Goal: Transaction & Acquisition: Book appointment/travel/reservation

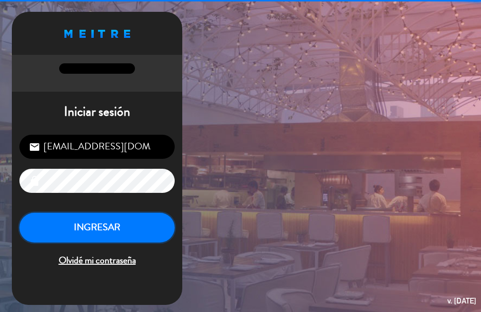
drag, startPoint x: 111, startPoint y: 219, endPoint x: 105, endPoint y: 229, distance: 11.3
click at [110, 220] on button "INGRESAR" at bounding box center [96, 228] width 155 height 30
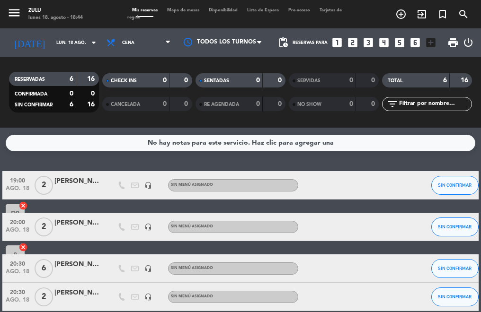
click at [353, 44] on icon "looks_two" at bounding box center [352, 42] width 12 height 12
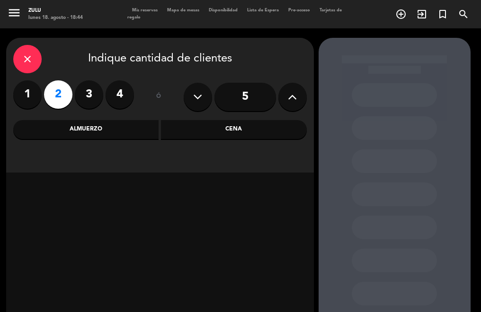
drag, startPoint x: 195, startPoint y: 127, endPoint x: 138, endPoint y: 145, distance: 59.1
click at [193, 128] on div "Cena" at bounding box center [234, 129] width 146 height 19
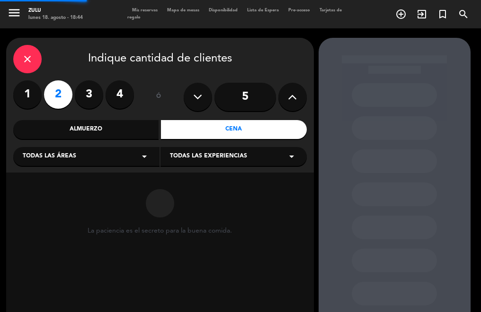
click at [91, 158] on div "Todas las áreas arrow_drop_down" at bounding box center [86, 156] width 146 height 19
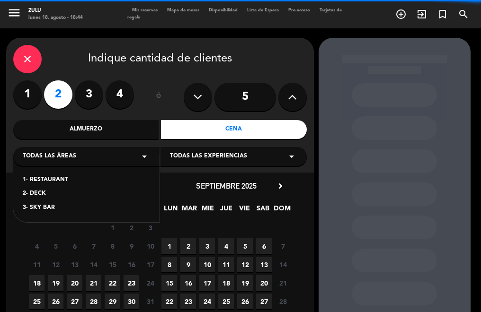
click at [66, 176] on div "1- RESTAURANT" at bounding box center [86, 180] width 127 height 9
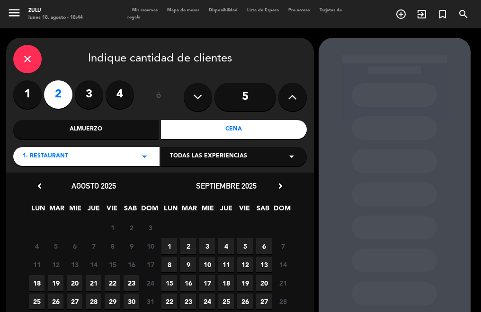
click at [61, 284] on span "19" at bounding box center [56, 283] width 16 height 16
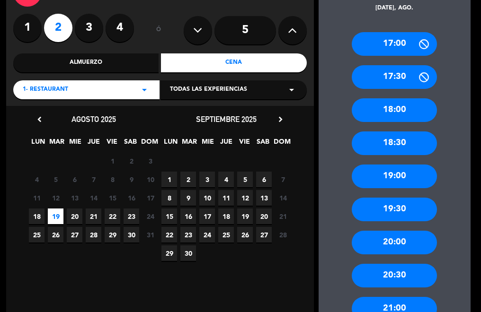
scroll to position [85, 0]
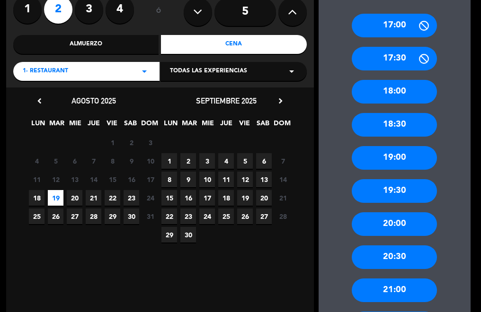
click at [408, 264] on div "20:30" at bounding box center [394, 258] width 85 height 24
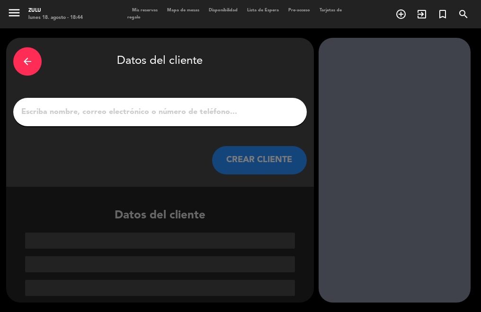
scroll to position [0, 0]
click at [160, 111] on input "1" at bounding box center [159, 112] width 279 height 13
paste input "[PERSON_NAME]"
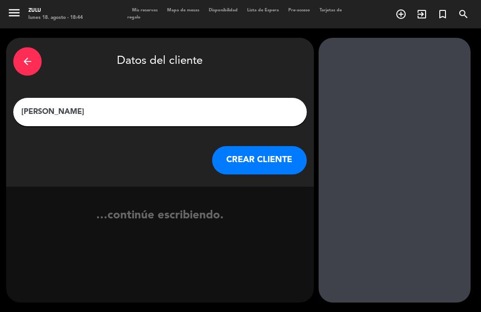
type input "[PERSON_NAME]"
click at [227, 158] on button "CREAR CLIENTE" at bounding box center [259, 160] width 95 height 28
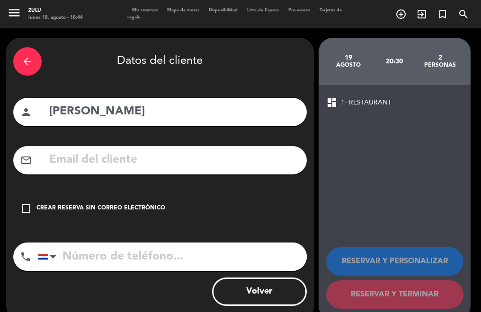
click at [106, 213] on div "check_box_outline_blank Crear reserva sin correo electrónico" at bounding box center [159, 209] width 293 height 28
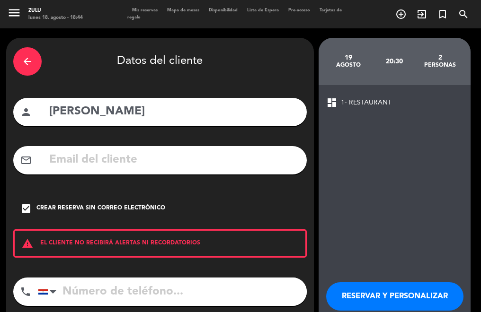
click at [380, 288] on button "RESERVAR Y PERSONALIZAR" at bounding box center [394, 297] width 137 height 28
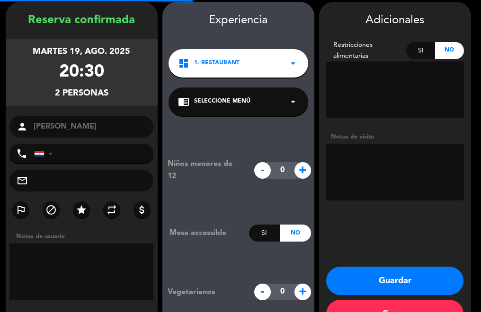
scroll to position [38, 0]
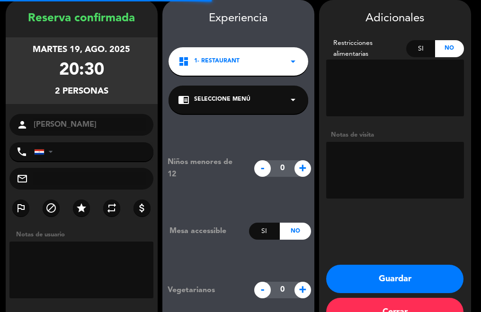
click at [381, 277] on button "Guardar" at bounding box center [394, 279] width 137 height 28
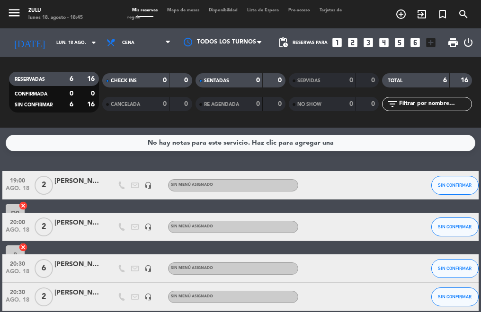
click at [350, 44] on icon "looks_two" at bounding box center [352, 42] width 12 height 12
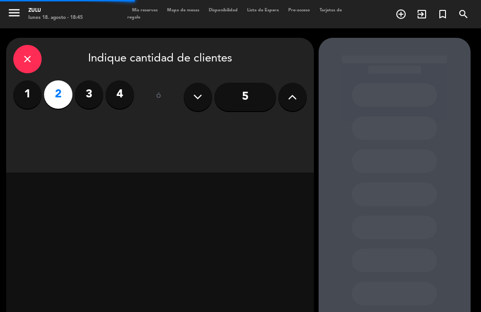
click at [217, 128] on div "close Indique cantidad de clientes 1 2 3 4 ó 5" at bounding box center [160, 105] width 308 height 135
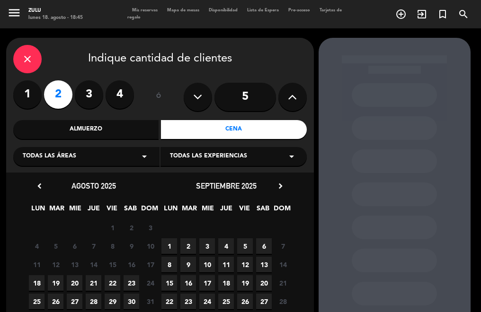
click at [35, 158] on span "Todas las áreas" at bounding box center [49, 156] width 53 height 9
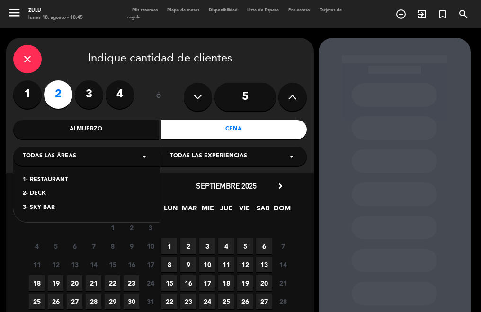
click at [35, 195] on div "2- DECK" at bounding box center [86, 193] width 127 height 9
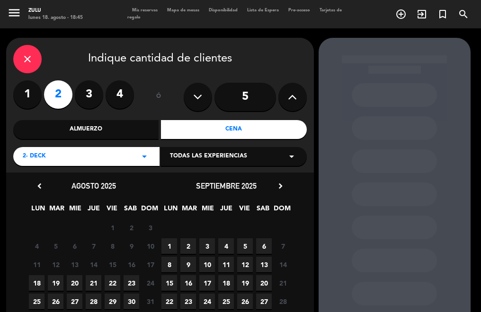
click at [40, 279] on span "18" at bounding box center [37, 283] width 16 height 16
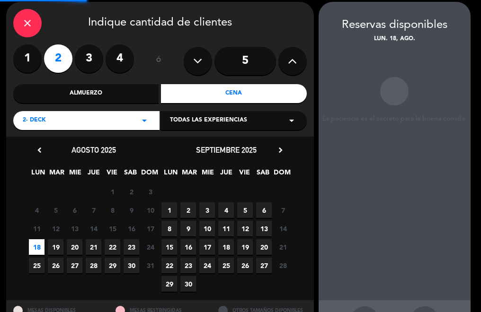
scroll to position [38, 0]
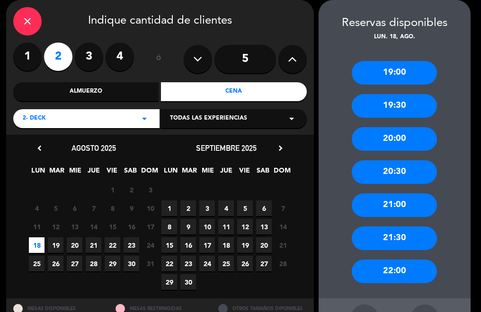
click at [381, 263] on div "22:00" at bounding box center [394, 272] width 85 height 24
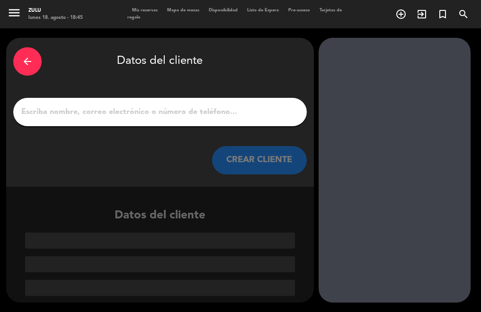
click at [153, 116] on input "1" at bounding box center [159, 112] width 279 height 13
paste input "Victoria"
type input "Victoria"
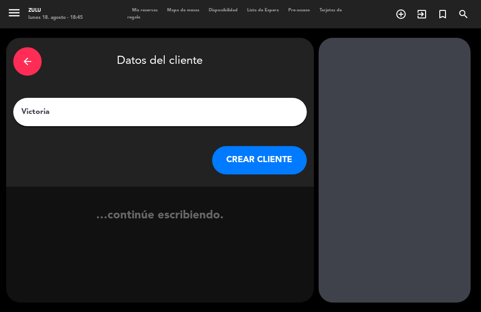
click at [229, 161] on button "CREAR CLIENTE" at bounding box center [259, 160] width 95 height 28
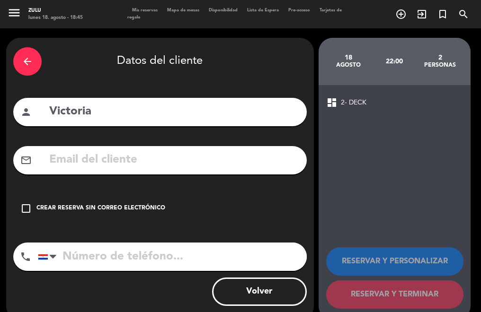
click at [60, 211] on div "Crear reserva sin correo electrónico" at bounding box center [100, 208] width 129 height 9
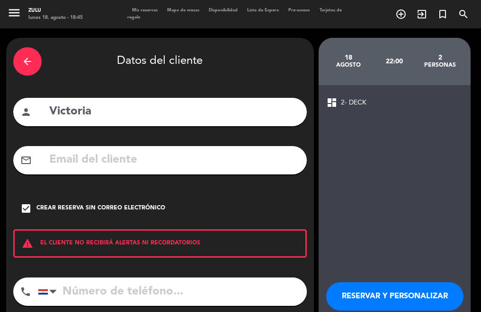
click at [375, 292] on button "RESERVAR Y PERSONALIZAR" at bounding box center [394, 297] width 137 height 28
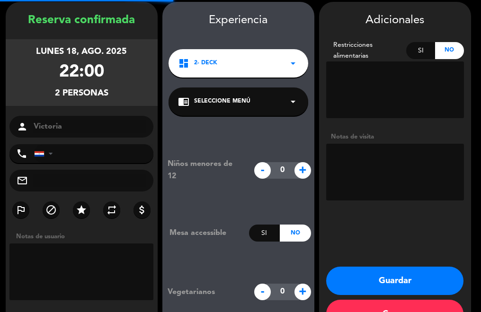
scroll to position [38, 0]
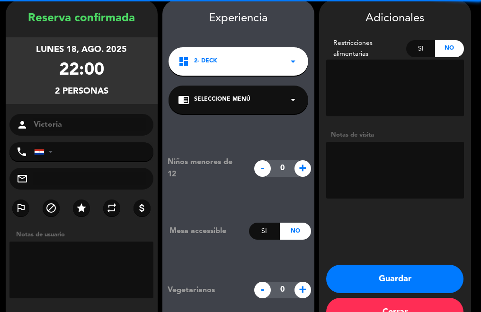
click at [360, 278] on button "Guardar" at bounding box center [394, 279] width 137 height 28
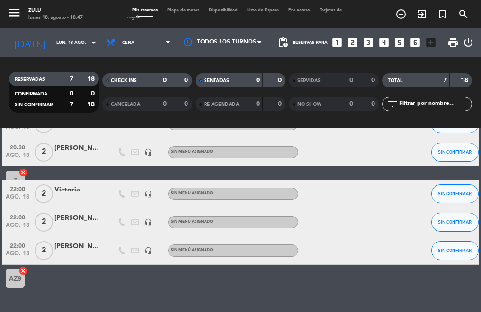
scroll to position [50, 0]
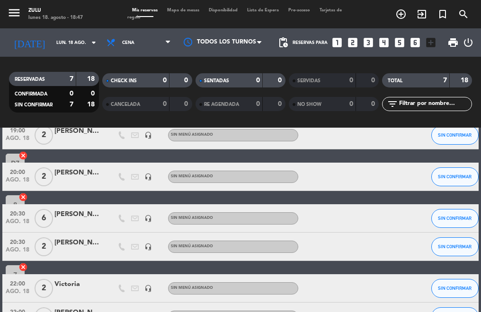
click at [42, 216] on span "6" at bounding box center [44, 218] width 18 height 19
click at [46, 168] on span "2" at bounding box center [44, 177] width 18 height 19
click at [42, 140] on span "2" at bounding box center [44, 135] width 18 height 19
click at [43, 142] on span "2" at bounding box center [44, 135] width 18 height 19
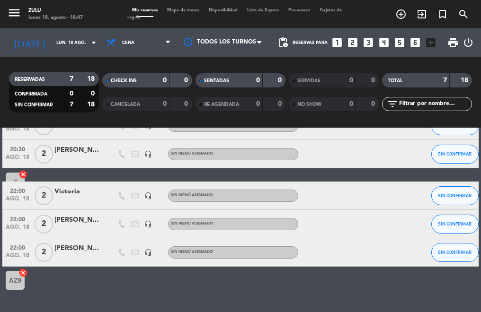
scroll to position [145, 0]
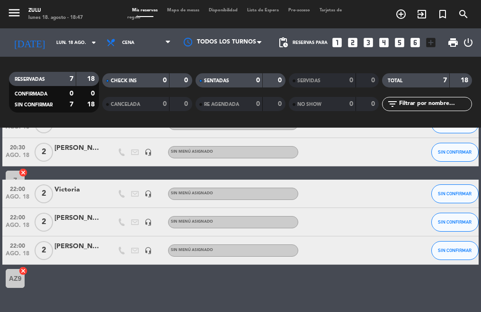
click at [48, 219] on span "2" at bounding box center [44, 222] width 18 height 19
click at [44, 193] on span "2" at bounding box center [44, 194] width 18 height 19
click at [44, 246] on span "2" at bounding box center [44, 250] width 18 height 19
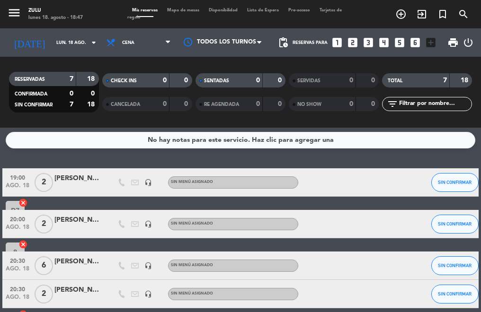
scroll to position [0, 0]
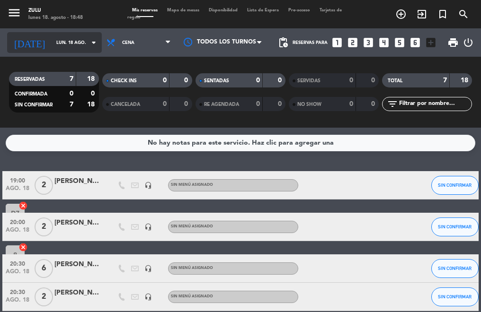
click at [61, 39] on input "lun. 18 ago." at bounding box center [83, 42] width 62 height 15
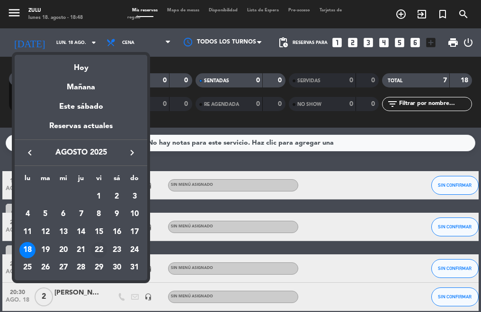
click at [98, 250] on div "22" at bounding box center [99, 250] width 16 height 16
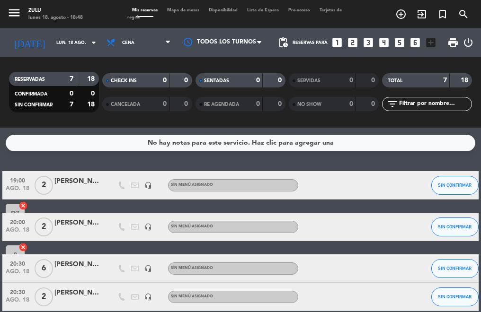
type input "vie. 22 ago."
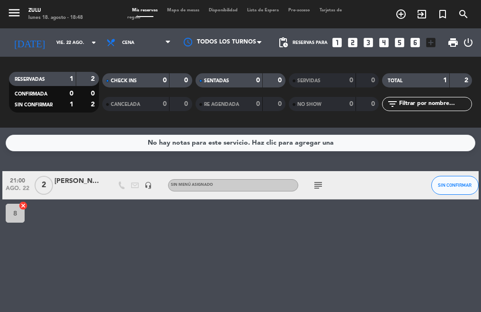
click at [320, 188] on icon "subject" at bounding box center [317, 185] width 11 height 11
click at [353, 43] on icon "looks_two" at bounding box center [352, 42] width 12 height 12
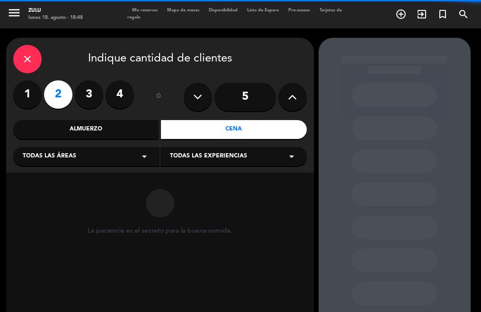
click at [101, 154] on div "Todas las áreas arrow_drop_down" at bounding box center [86, 156] width 146 height 19
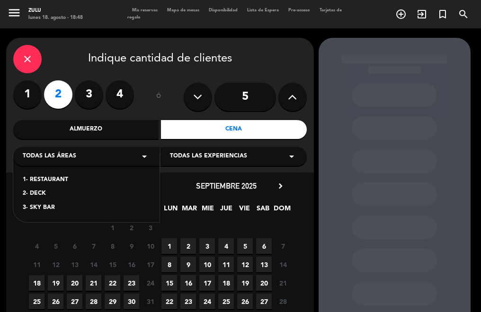
click at [41, 184] on div "1- RESTAURANT" at bounding box center [86, 180] width 127 height 9
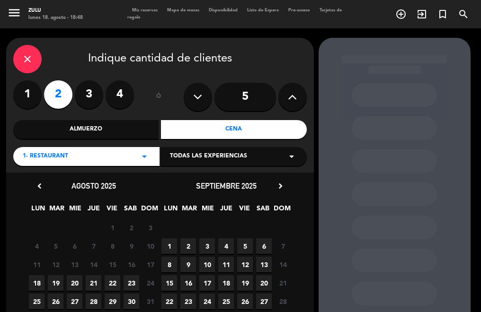
click at [116, 285] on span "22" at bounding box center [113, 283] width 16 height 16
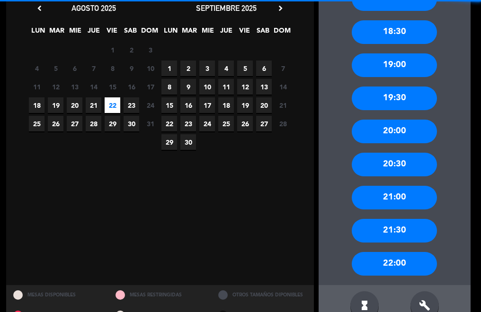
scroll to position [201, 0]
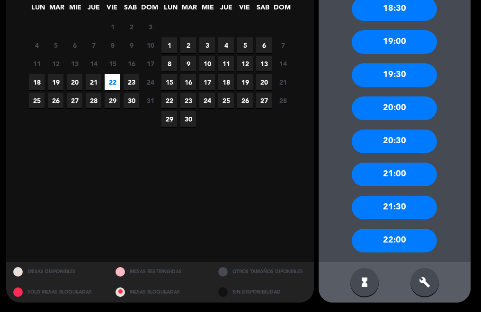
click at [392, 237] on div "22:00" at bounding box center [394, 241] width 85 height 24
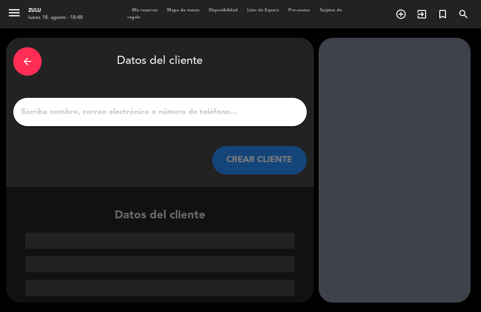
scroll to position [0, 0]
click at [182, 111] on input "1" at bounding box center [159, 112] width 279 height 13
paste input "[PERSON_NAME]"
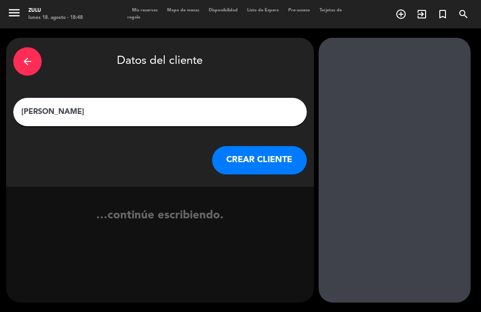
type input "[PERSON_NAME]"
click at [245, 147] on button "CREAR CLIENTE" at bounding box center [259, 160] width 95 height 28
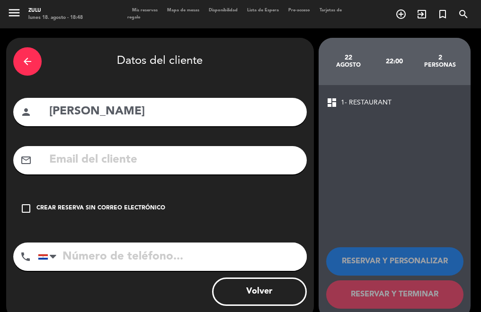
click at [82, 202] on div "check_box_outline_blank Crear reserva sin correo electrónico" at bounding box center [159, 209] width 293 height 28
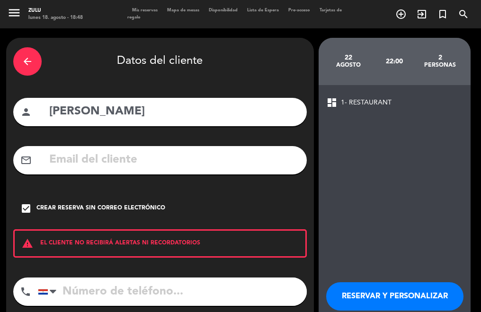
click at [390, 286] on button "RESERVAR Y PERSONALIZAR" at bounding box center [394, 297] width 137 height 28
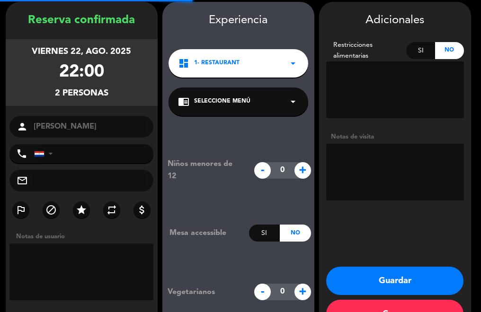
scroll to position [38, 0]
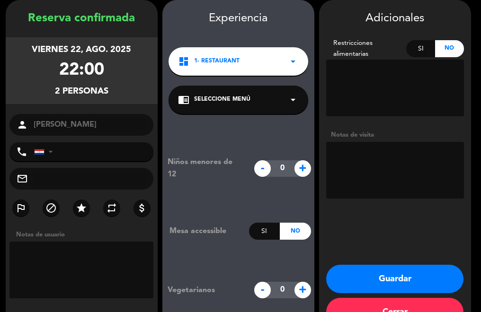
click at [381, 155] on textarea at bounding box center [395, 170] width 138 height 57
type textarea "aniversario 300.000"
click at [376, 270] on button "Guardar" at bounding box center [394, 279] width 137 height 28
